Goal: Check status

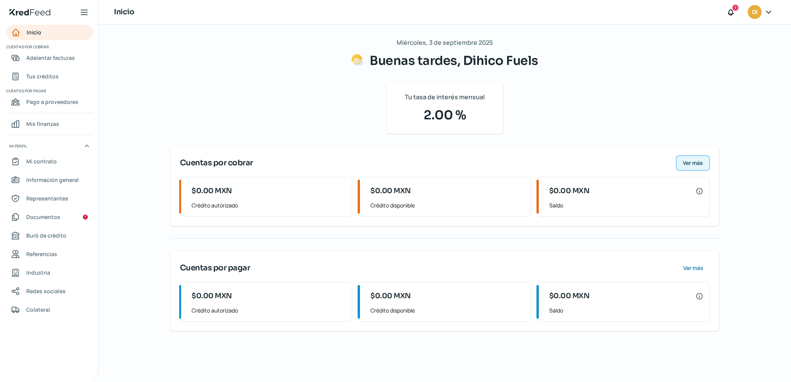
click at [684, 161] on span "Ver más" at bounding box center [693, 162] width 20 height 5
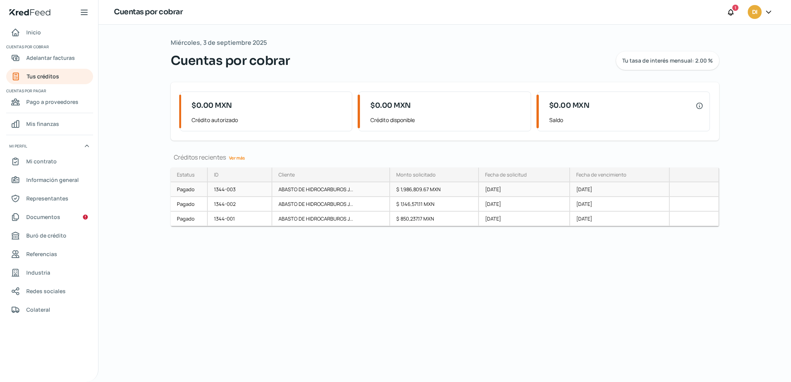
click at [588, 195] on div "[DATE]" at bounding box center [620, 189] width 100 height 15
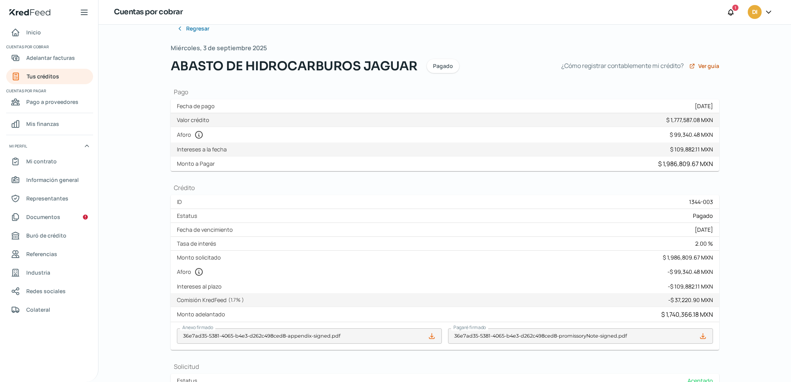
scroll to position [36, 0]
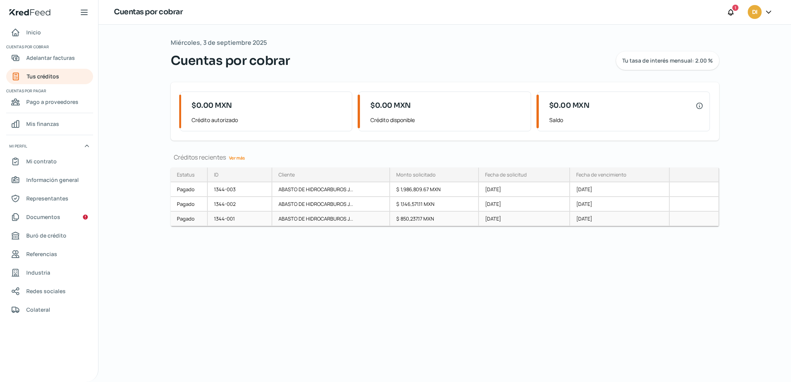
click at [380, 222] on div "ABASTO DE HIDROCARBUROS J..." at bounding box center [331, 219] width 118 height 15
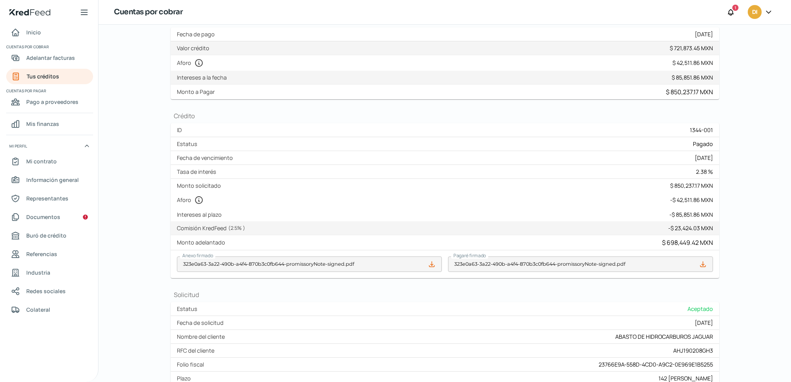
scroll to position [22, 0]
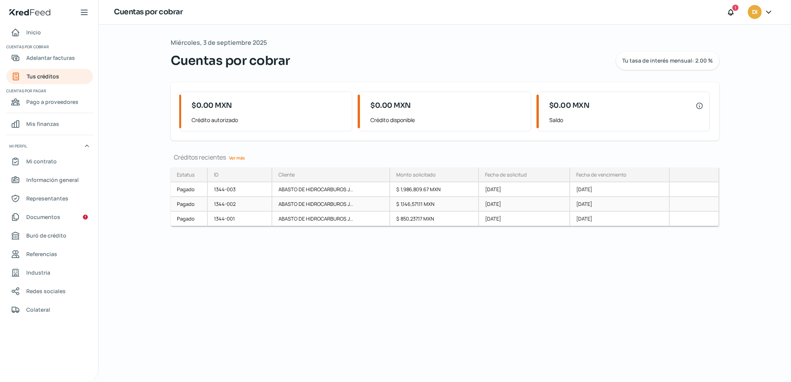
click at [547, 206] on div "[DATE]" at bounding box center [524, 204] width 91 height 15
